Goal: Find specific page/section: Find specific page/section

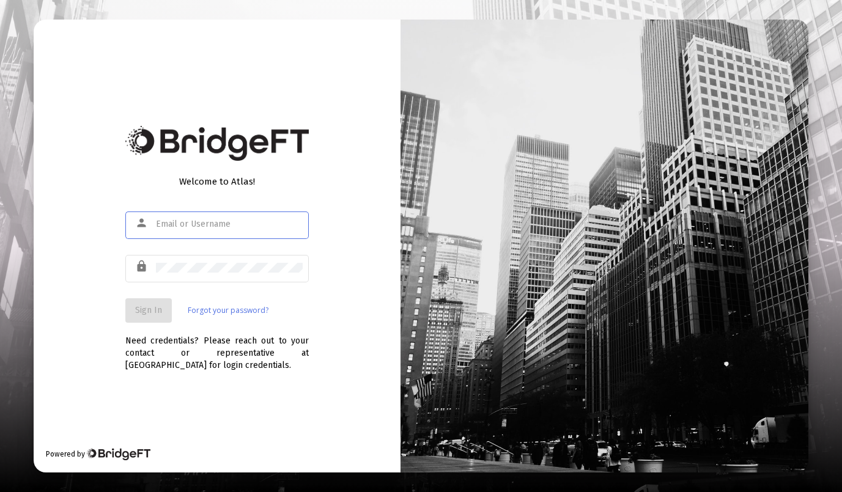
click at [183, 227] on input "text" at bounding box center [229, 224] width 147 height 10
type input "[PERSON_NAME][EMAIL_ADDRESS][DOMAIN_NAME]"
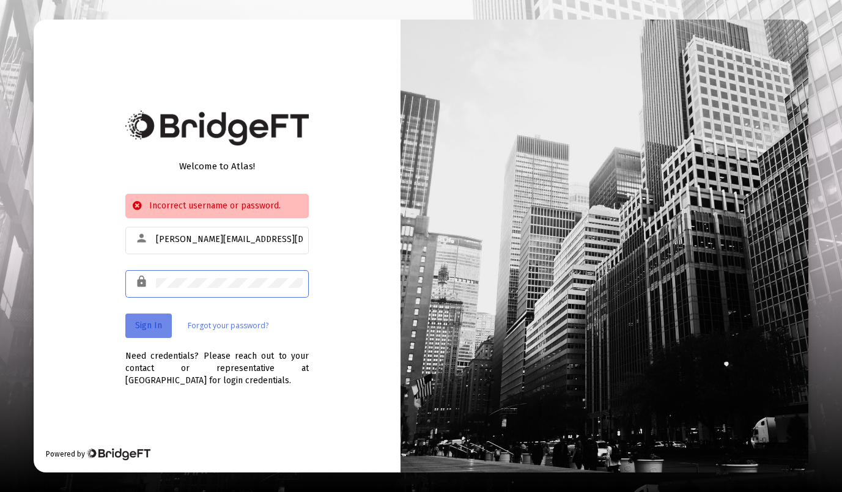
click at [152, 320] on span "Sign In" at bounding box center [148, 325] width 27 height 10
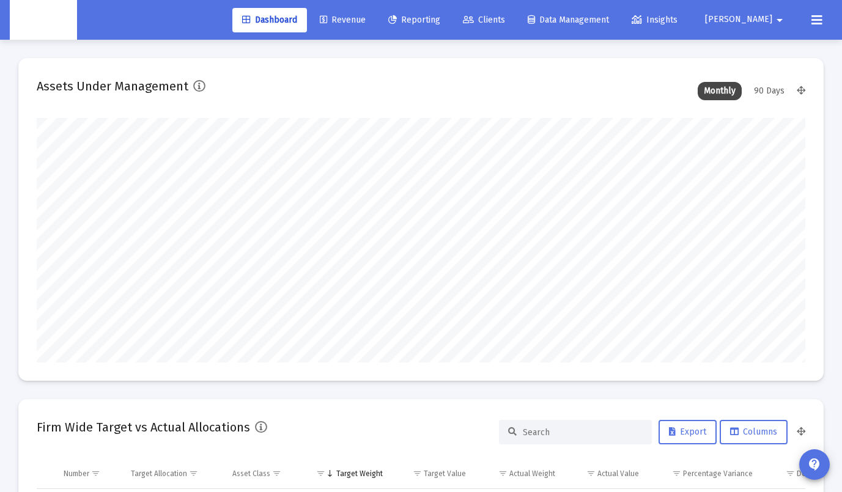
scroll to position [244, 413]
type input "[DATE]"
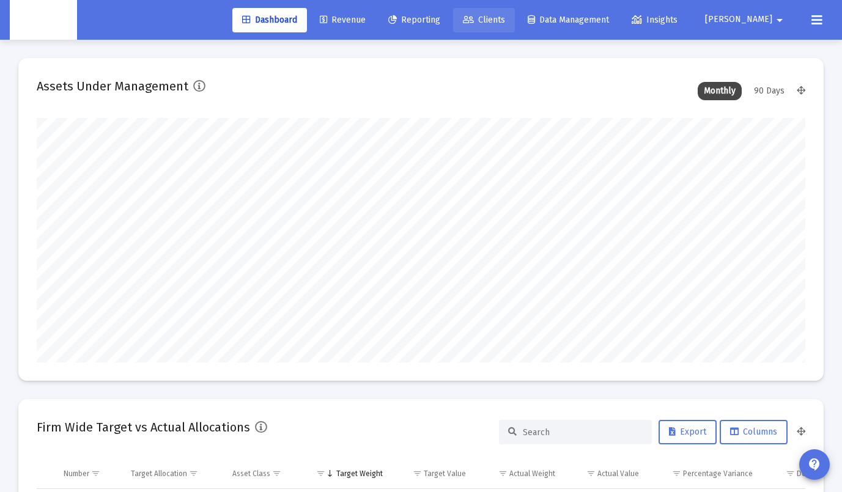
click at [505, 24] on span "Clients" at bounding box center [484, 20] width 42 height 10
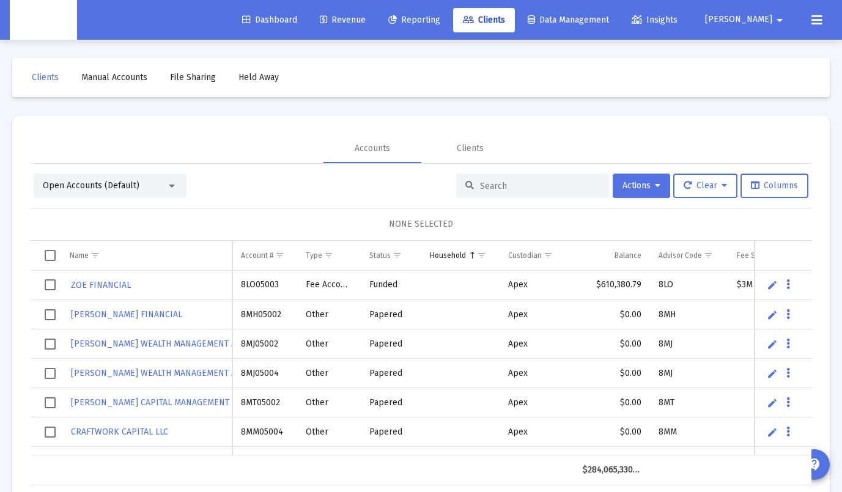
click at [480, 183] on input at bounding box center [540, 186] width 120 height 10
paste input "Khan"
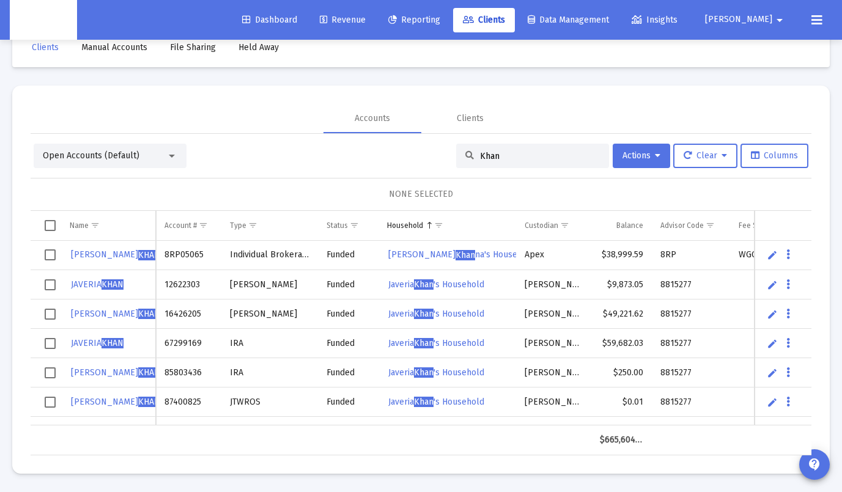
type input "Khan"
